Goal: Navigation & Orientation: Find specific page/section

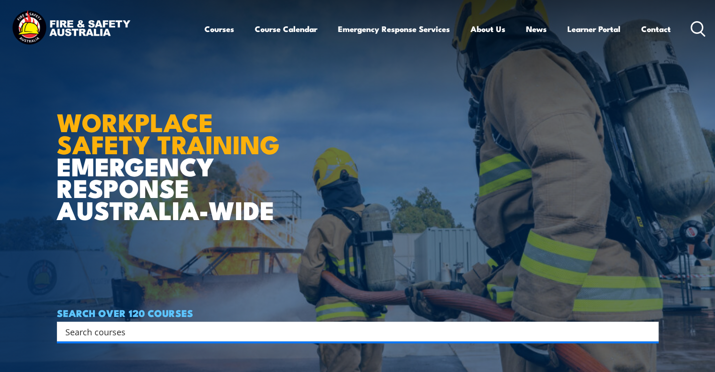
drag, startPoint x: 269, startPoint y: 207, endPoint x: 47, endPoint y: 183, distance: 223.8
click at [37, 167] on section "WORKPLACE SAFETY TRAINING EMERGENCY RESPONSE AUSTRALIA-WIDE SEARCH OVER 120 COU…" at bounding box center [357, 186] width 715 height 372
click at [72, 193] on h1 "WORKPLACE SAFETY TRAINING EMERGENCY RESPONSE AUSTRALIA-WIDE" at bounding box center [172, 154] width 230 height 134
click at [274, 200] on h1 "WORKPLACE SAFETY TRAINING EMERGENCY RESPONSE AUSTRALIA-WIDE" at bounding box center [172, 154] width 230 height 134
